Goal: Information Seeking & Learning: Learn about a topic

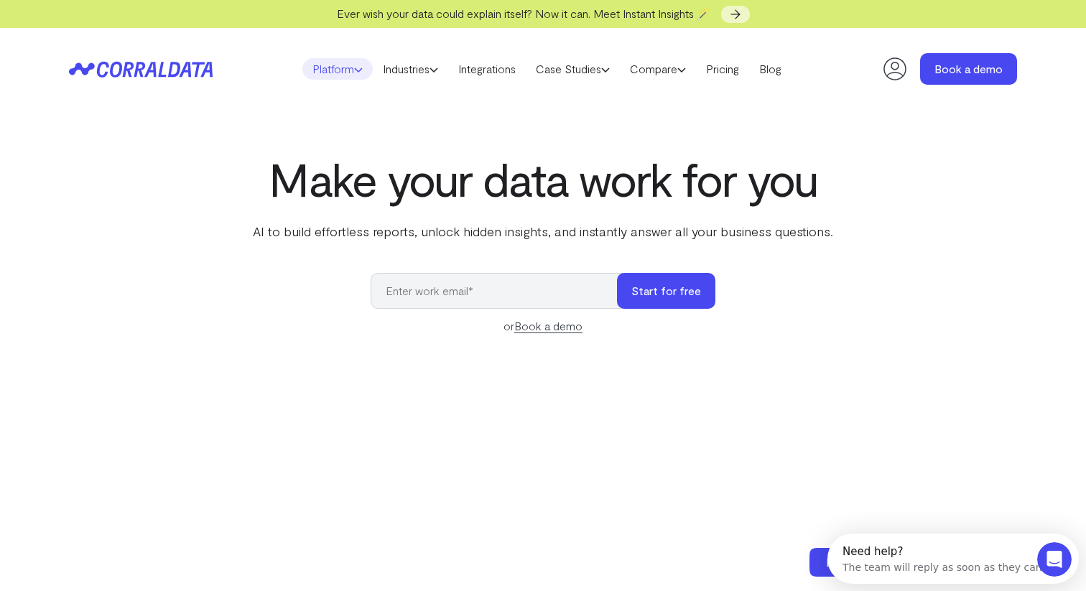
click at [358, 73] on link "Platform" at bounding box center [337, 69] width 70 height 22
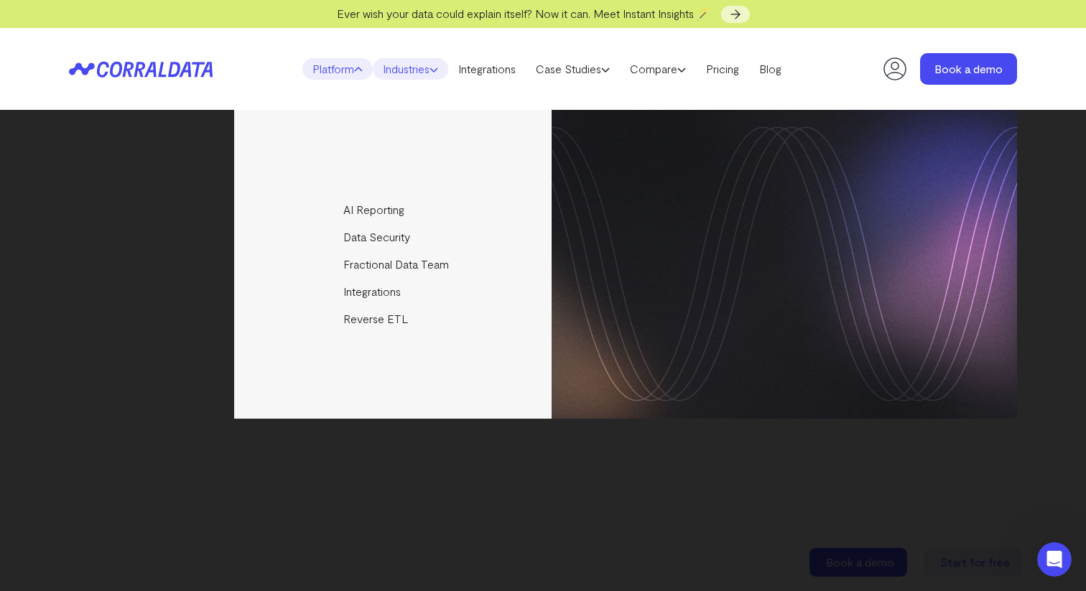
click at [445, 70] on link "Industries" at bounding box center [410, 69] width 75 height 22
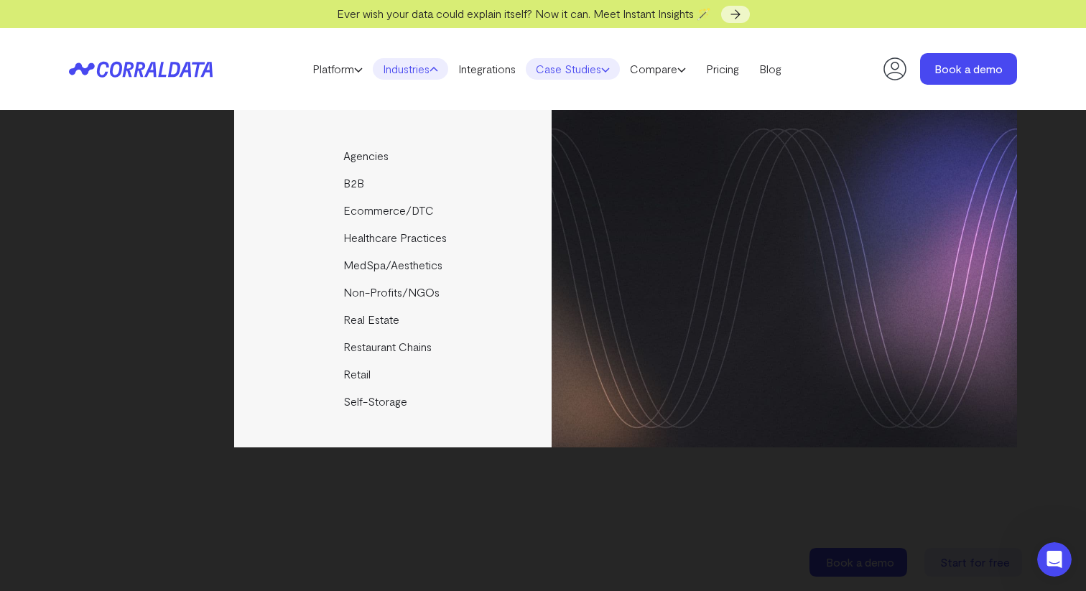
click at [619, 72] on link "Case Studies" at bounding box center [573, 69] width 94 height 22
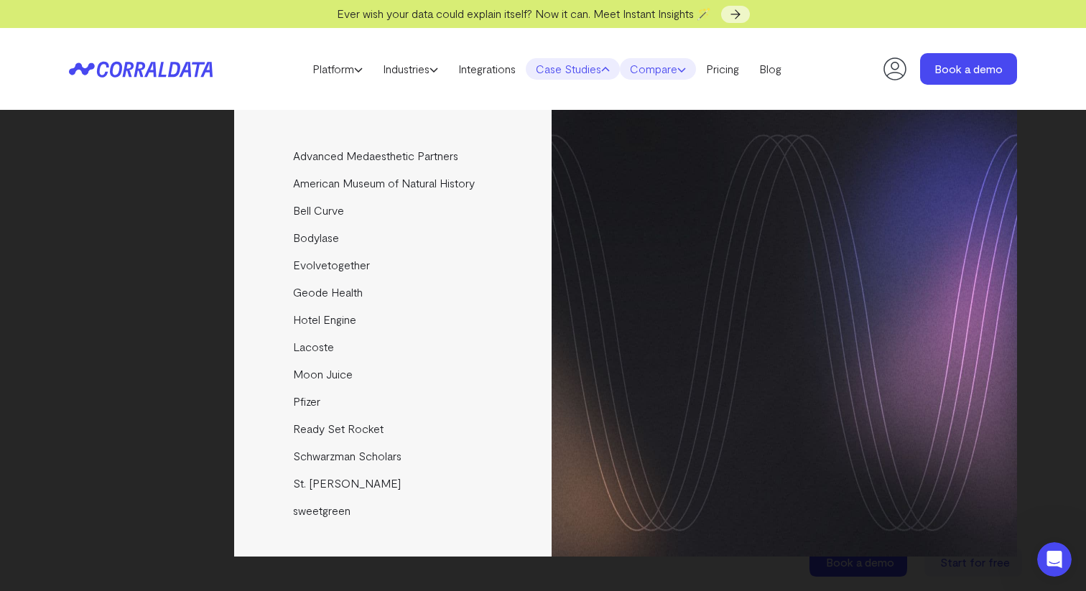
click at [686, 68] on icon at bounding box center [681, 69] width 9 height 9
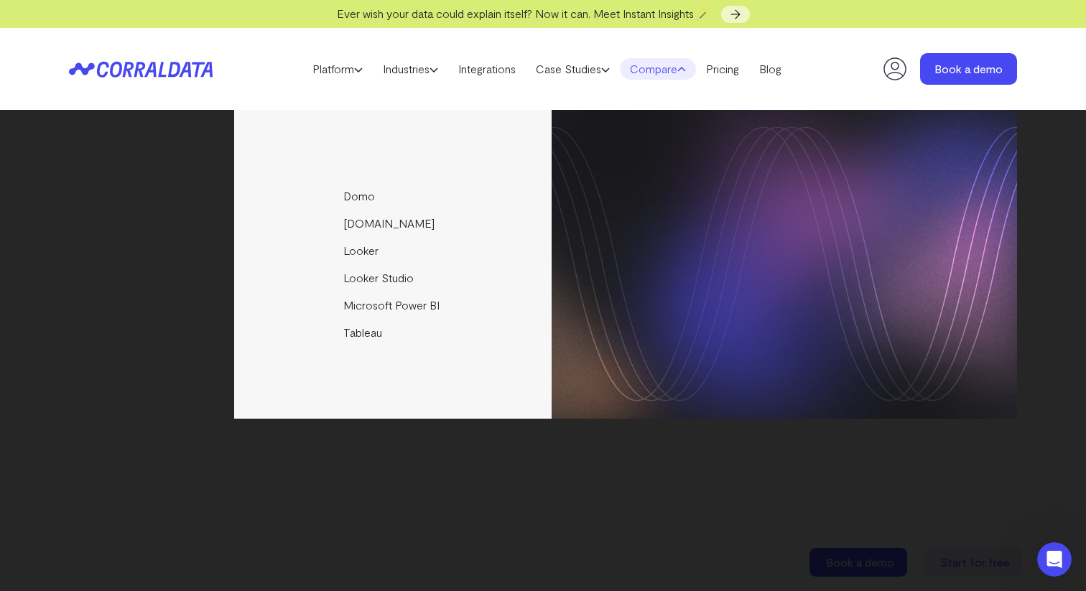
click at [795, 98] on header "Platform AI Reporting Use AI to effortlessly answer any business questions from…" at bounding box center [543, 69] width 948 height 82
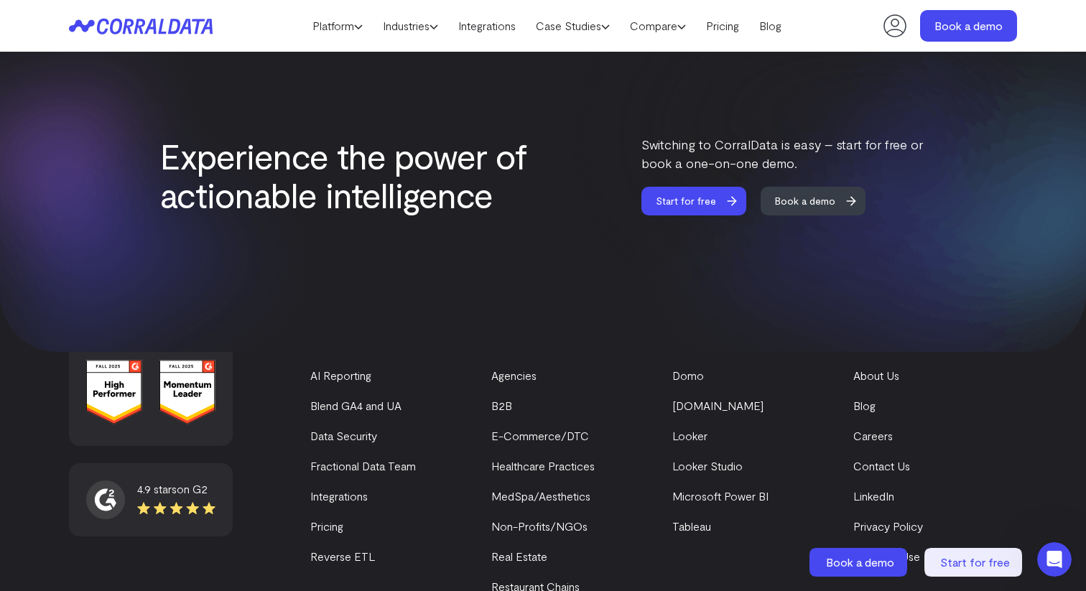
scroll to position [6167, 0]
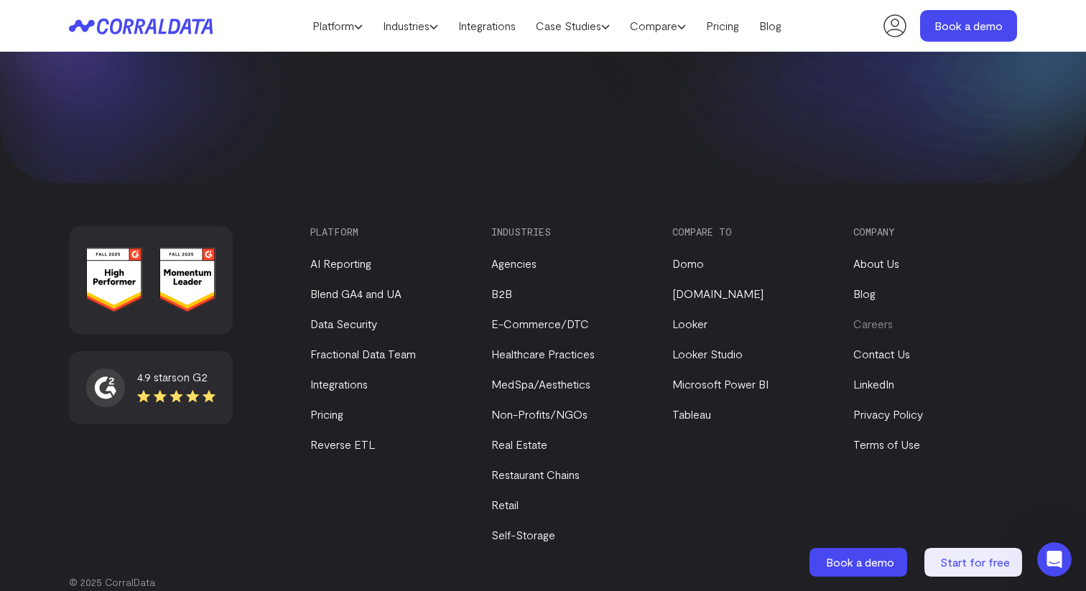
click at [875, 317] on link "Careers" at bounding box center [873, 324] width 40 height 14
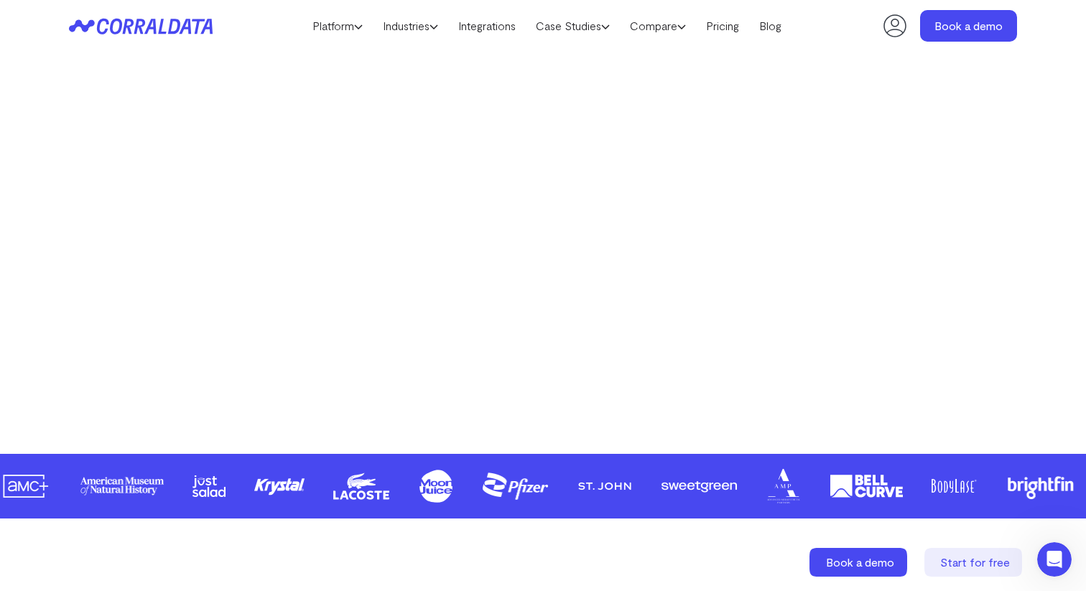
scroll to position [0, 0]
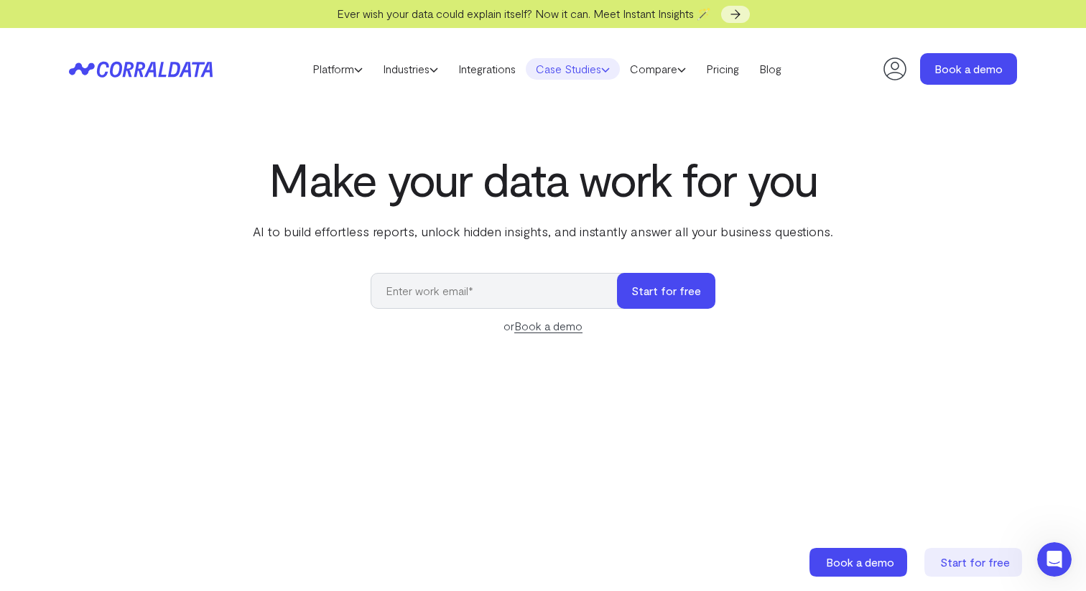
click at [581, 75] on link "Case Studies" at bounding box center [573, 69] width 94 height 22
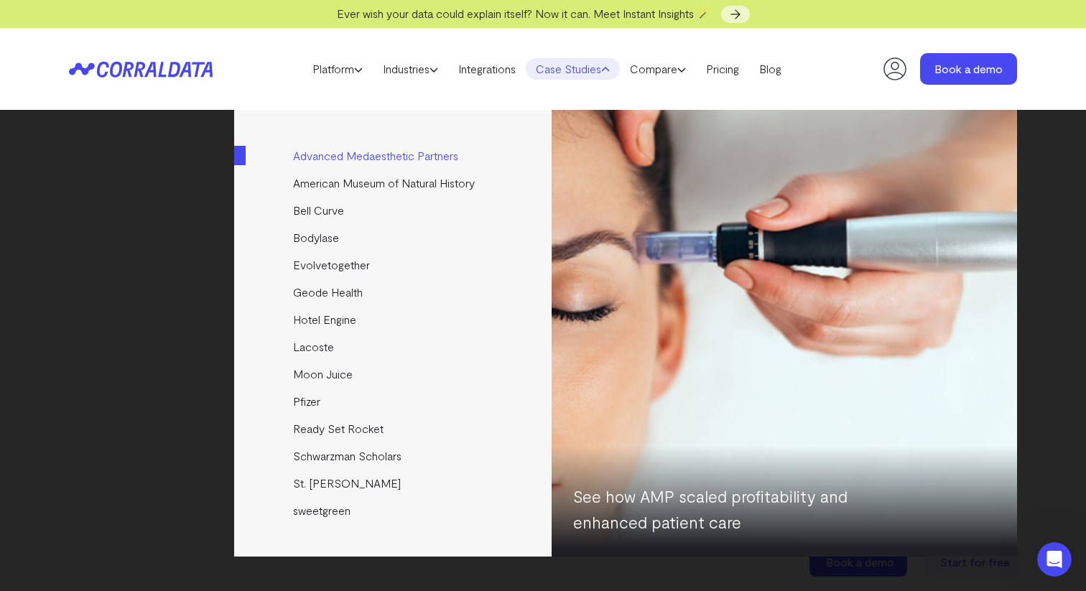
click at [320, 154] on link "Advanced Medaesthetic Partners" at bounding box center [394, 155] width 320 height 27
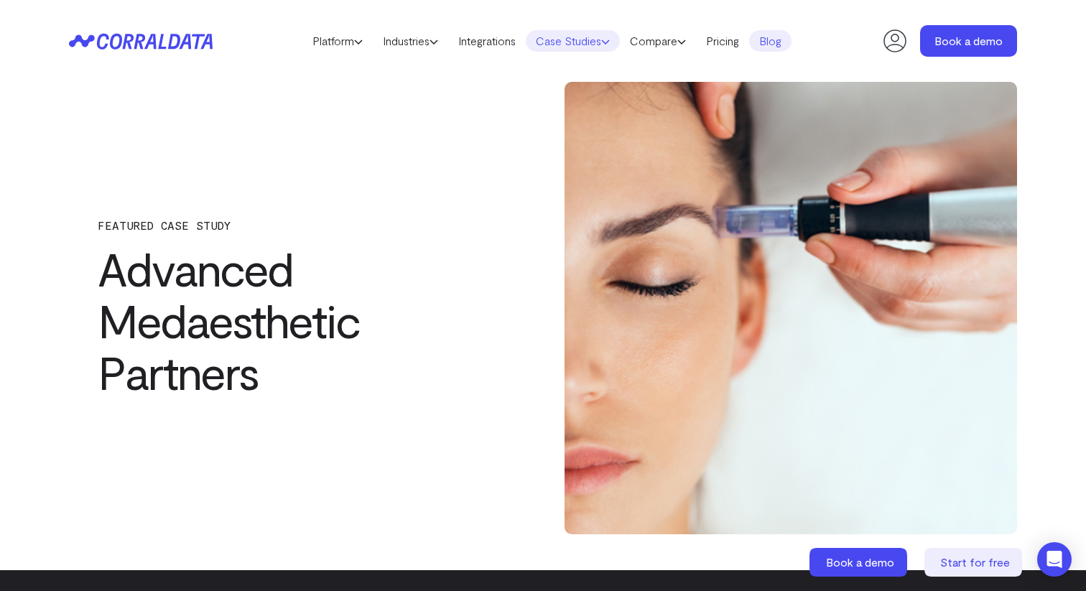
click at [604, 38] on link "Case Studies" at bounding box center [573, 41] width 94 height 22
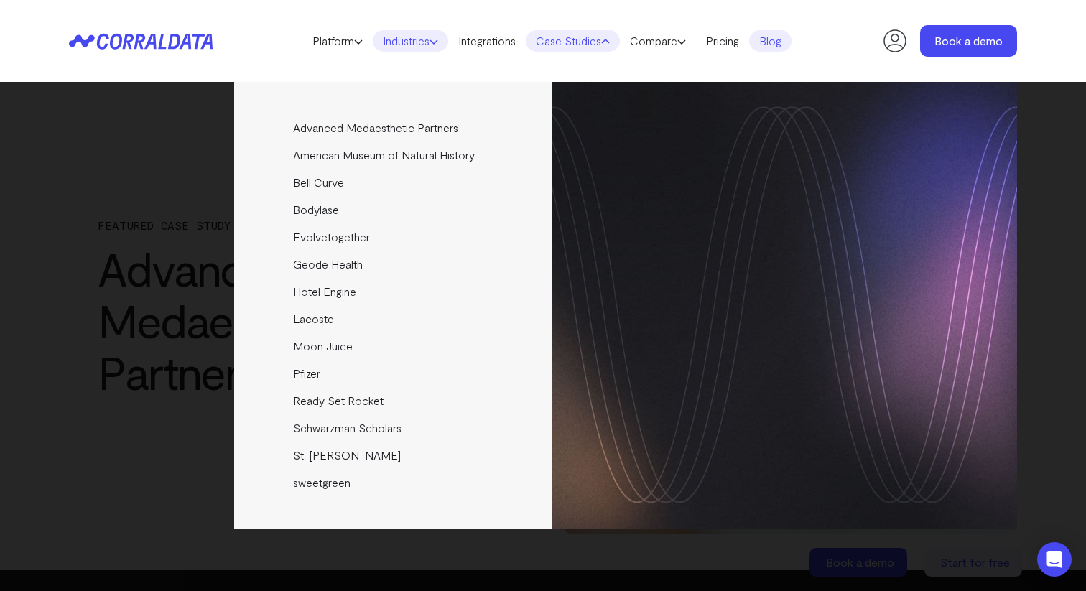
click at [437, 38] on icon at bounding box center [434, 41] width 9 height 9
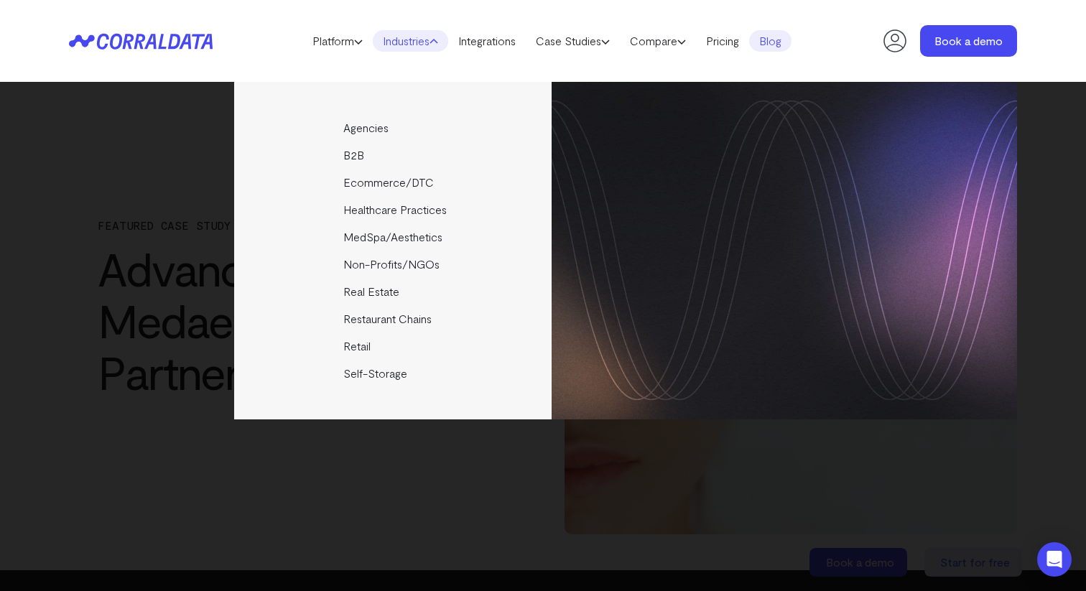
click at [407, 40] on link "Industries" at bounding box center [410, 41] width 75 height 22
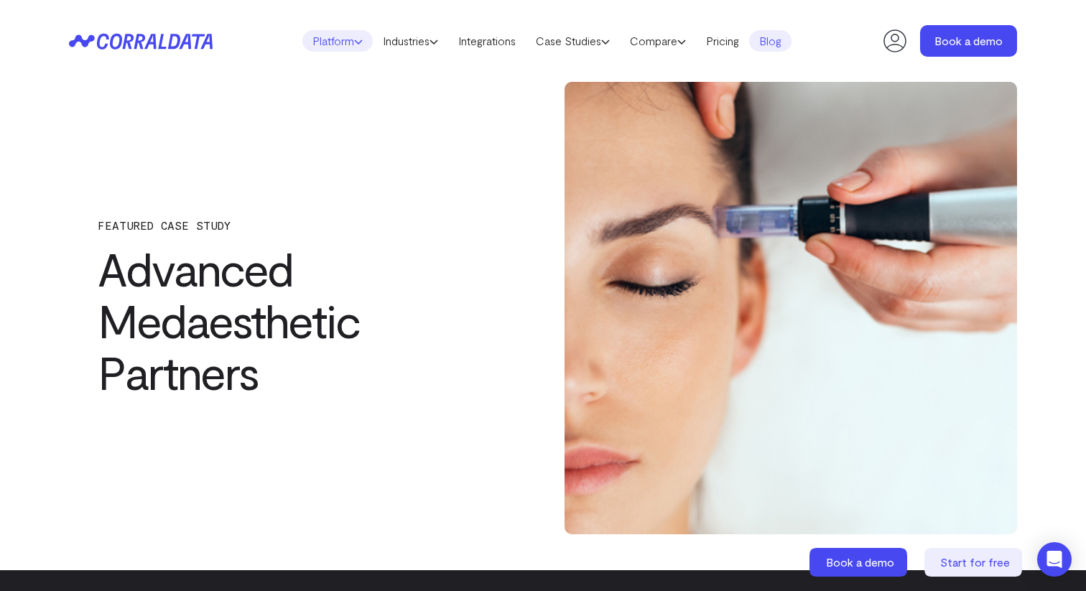
click at [344, 39] on link "Platform" at bounding box center [337, 41] width 70 height 22
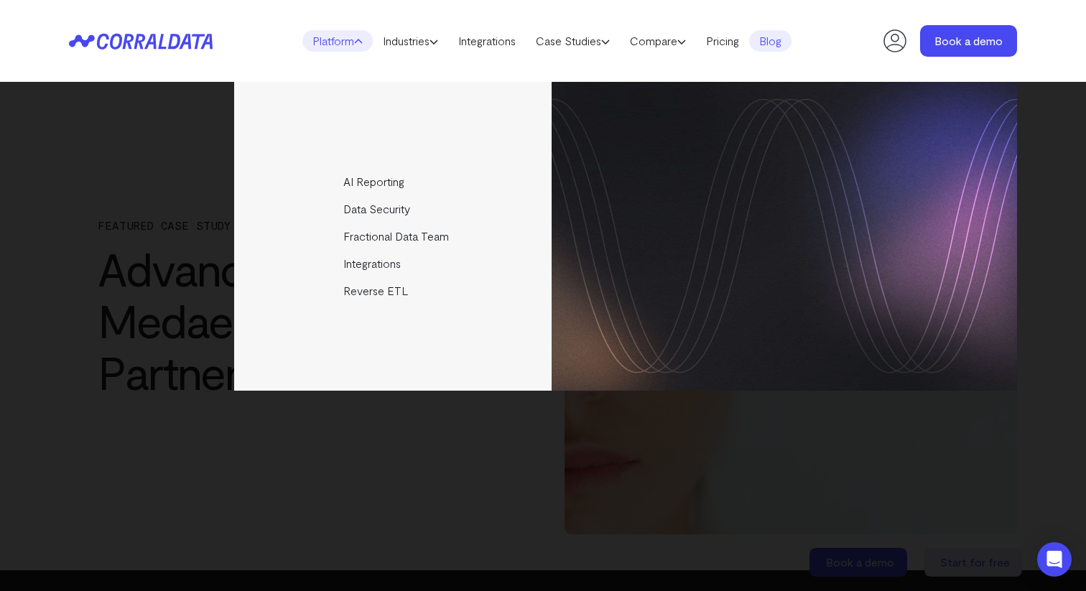
click at [830, 34] on header "Platform AI Reporting Use AI to effortlessly answer any business questions from…" at bounding box center [543, 41] width 948 height 82
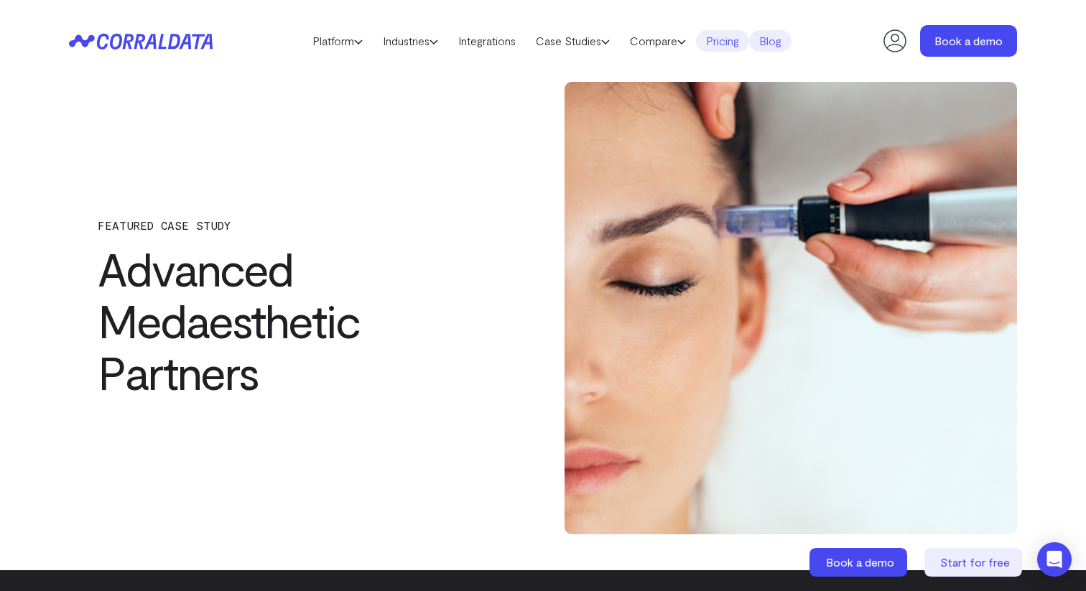
click at [720, 42] on link "Pricing" at bounding box center [722, 41] width 53 height 22
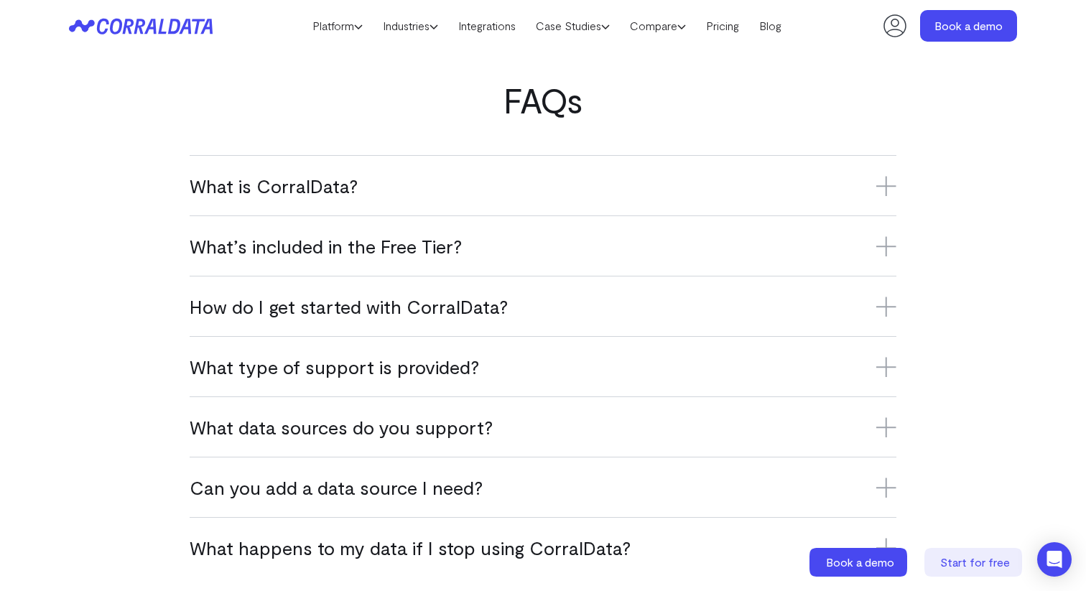
scroll to position [840, 0]
